Goal: Task Accomplishment & Management: Use online tool/utility

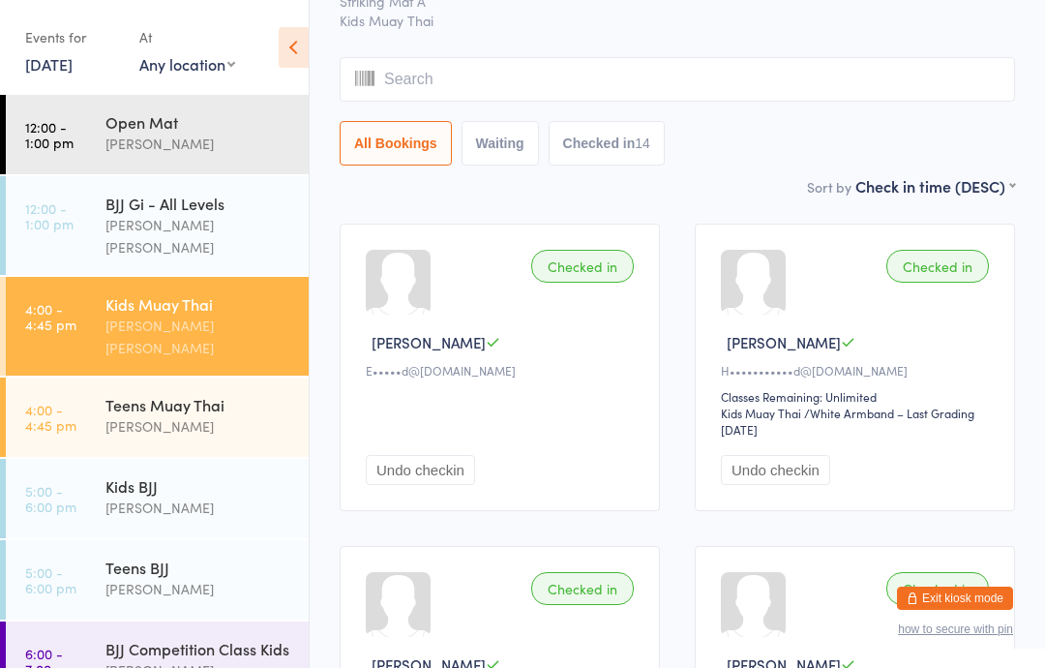
click at [53, 61] on link "3 Jul, 2025" at bounding box center [48, 63] width 47 height 21
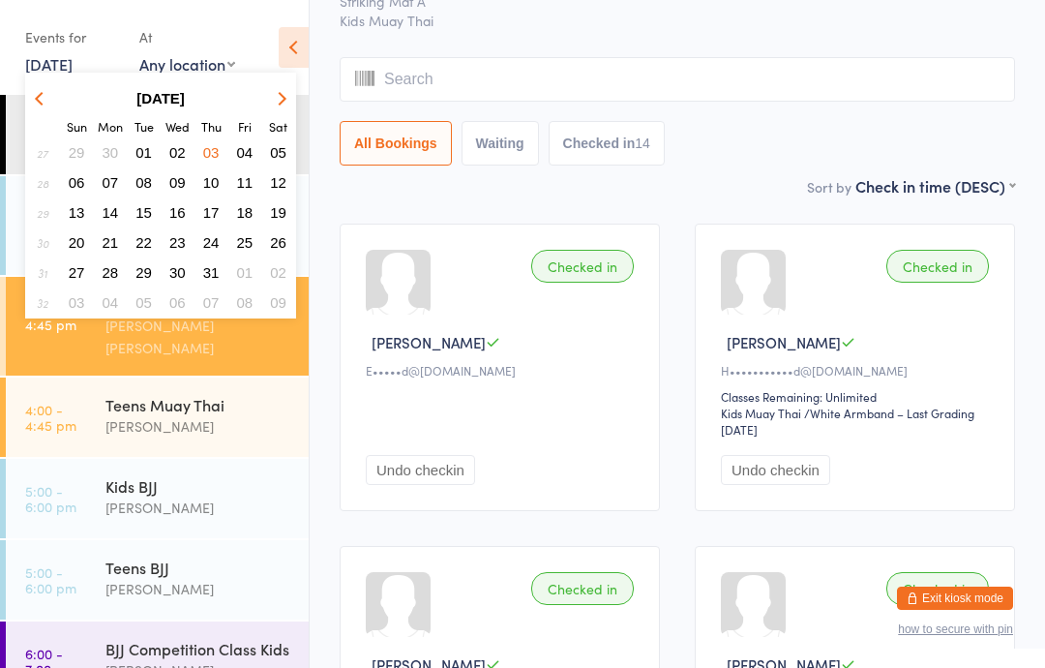
click at [281, 86] on button "button" at bounding box center [278, 98] width 29 height 26
click at [146, 211] on span "12" at bounding box center [144, 212] width 16 height 16
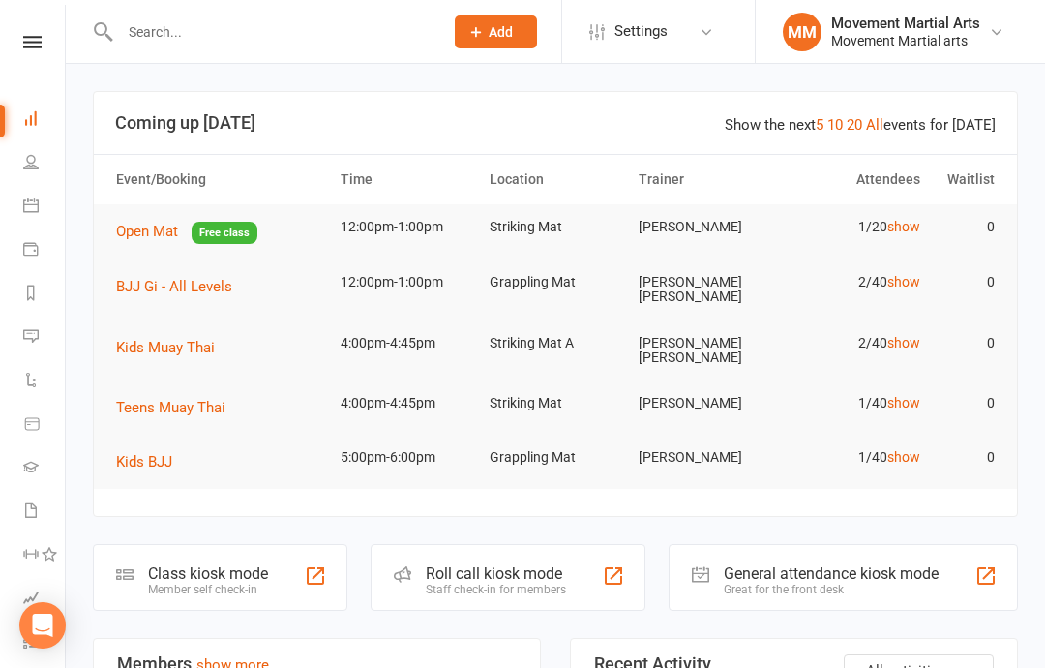
click at [148, 279] on span "BJJ Gi - All Levels" at bounding box center [174, 286] width 116 height 17
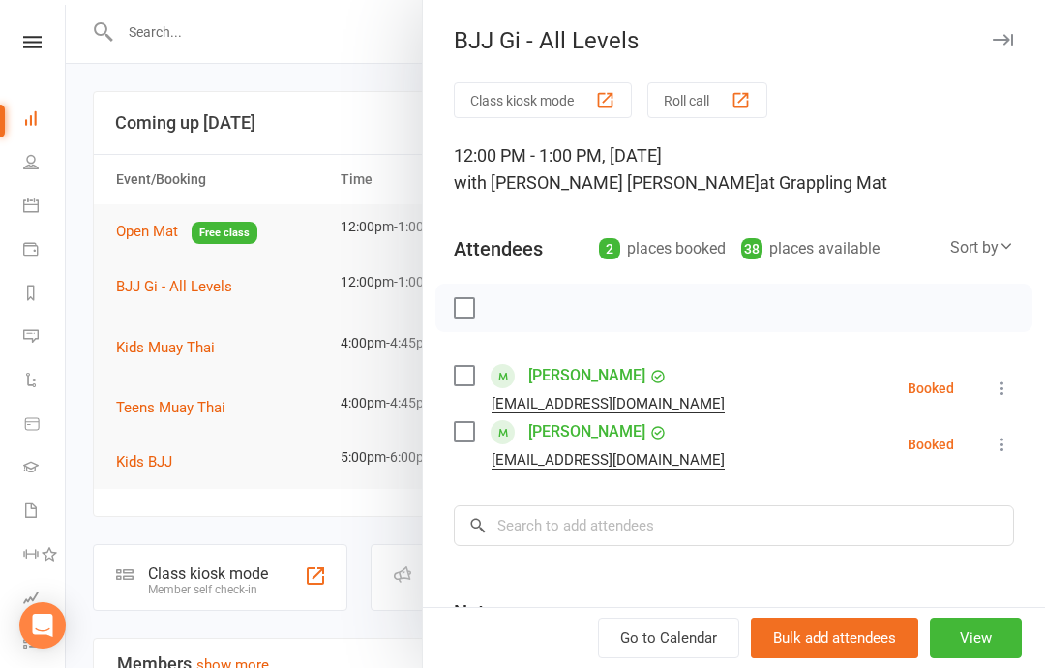
click at [526, 93] on button "Class kiosk mode" at bounding box center [543, 100] width 178 height 36
